Goal: Navigation & Orientation: Find specific page/section

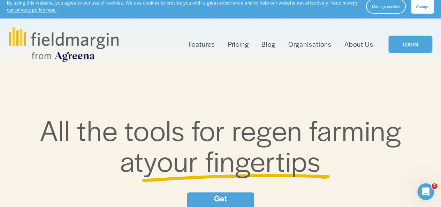
click at [406, 47] on link "LOGIN" at bounding box center [411, 45] width 44 height 18
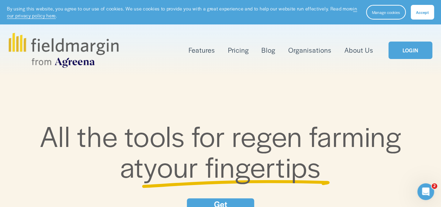
click at [410, 54] on link "LOGIN" at bounding box center [411, 51] width 44 height 18
click at [234, 48] on link "Pricing" at bounding box center [238, 50] width 21 height 11
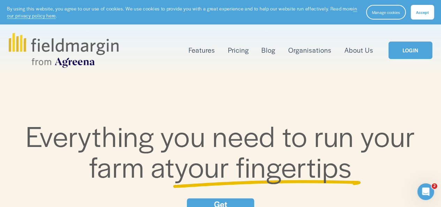
click at [415, 11] on button "Accept" at bounding box center [422, 12] width 23 height 15
